Goal: Find specific page/section: Find specific page/section

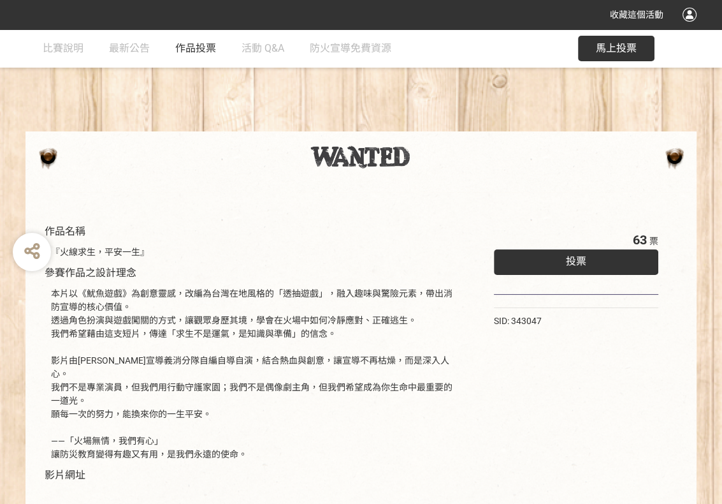
click at [187, 46] on span "作品投票" at bounding box center [195, 48] width 41 height 12
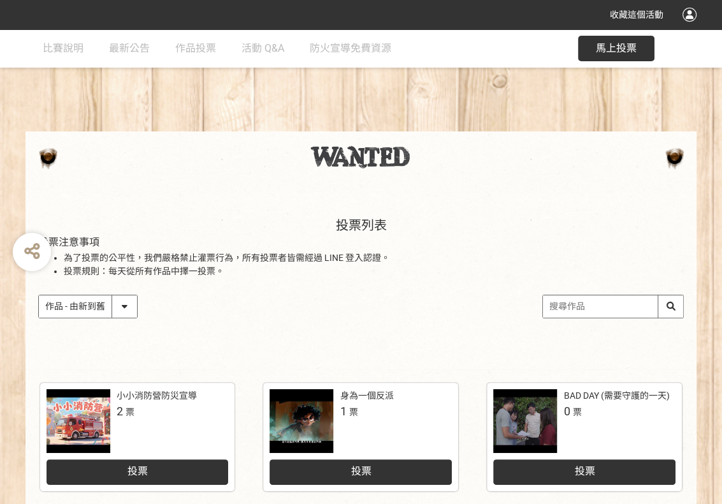
click at [122, 303] on select "作品 - 由新到舊 作品 - 由舊到新 票數 - 由多到少 票數 - 由少到多" at bounding box center [88, 306] width 98 height 22
click at [277, 309] on div "作品 - 由新到舊 作品 - 由舊到新 票數 - 由多到少 票數 - 由少到多" at bounding box center [361, 307] width 646 height 24
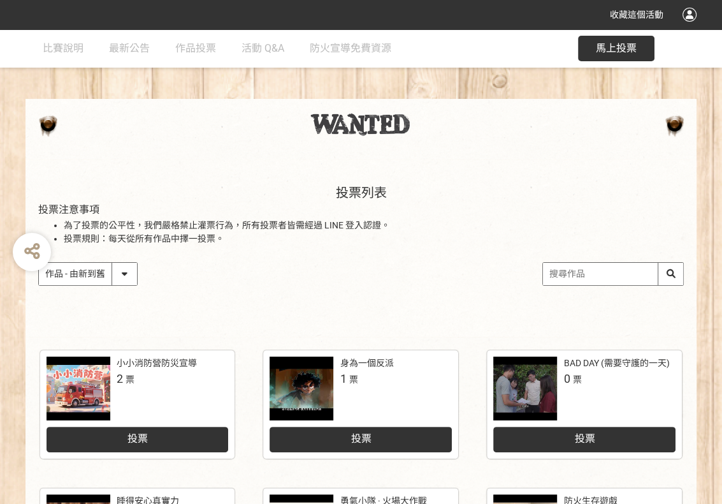
scroll to position [51, 0]
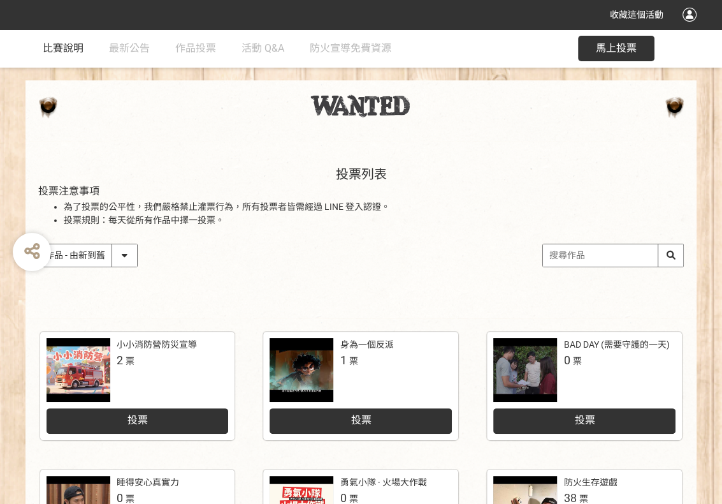
click at [49, 48] on span "比賽說明" at bounding box center [63, 48] width 41 height 12
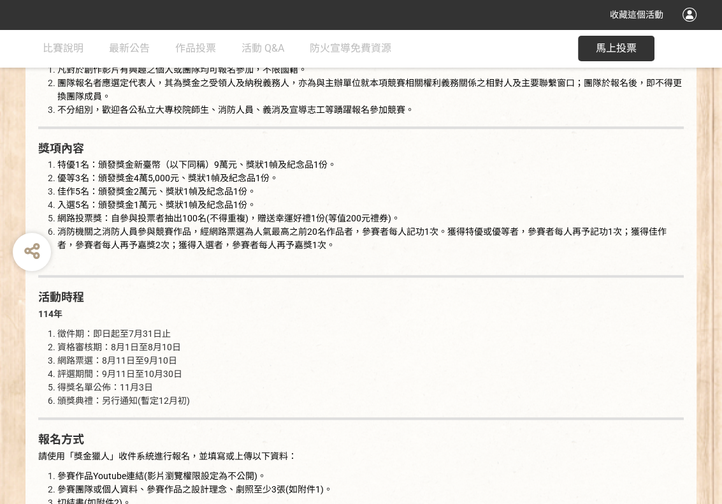
scroll to position [1122, 0]
